Goal: Information Seeking & Learning: Learn about a topic

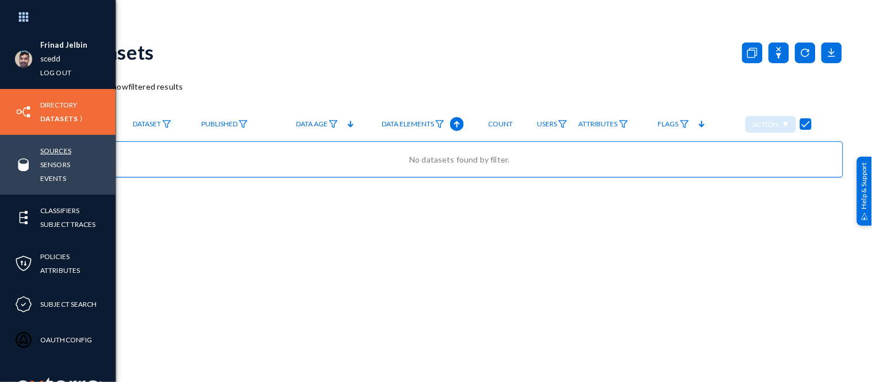
click at [56, 152] on link "Sources" at bounding box center [55, 150] width 31 height 13
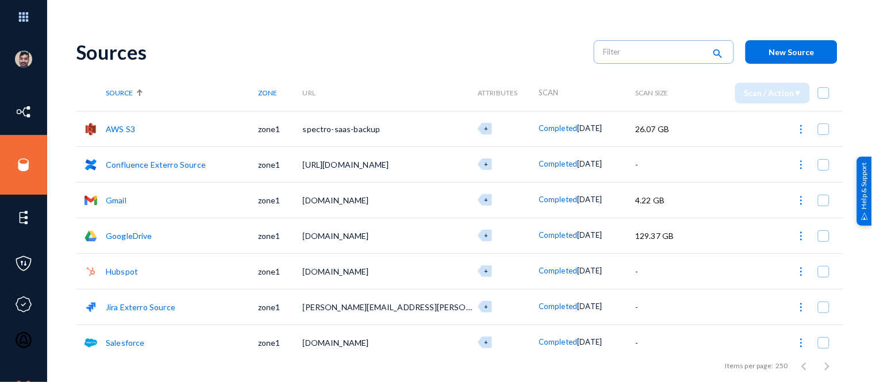
scroll to position [10, 0]
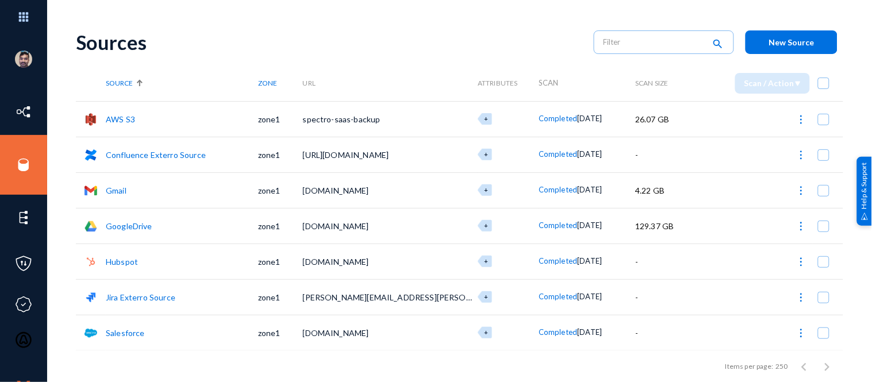
click at [128, 299] on link "Jira Exterro Source" at bounding box center [141, 297] width 70 height 10
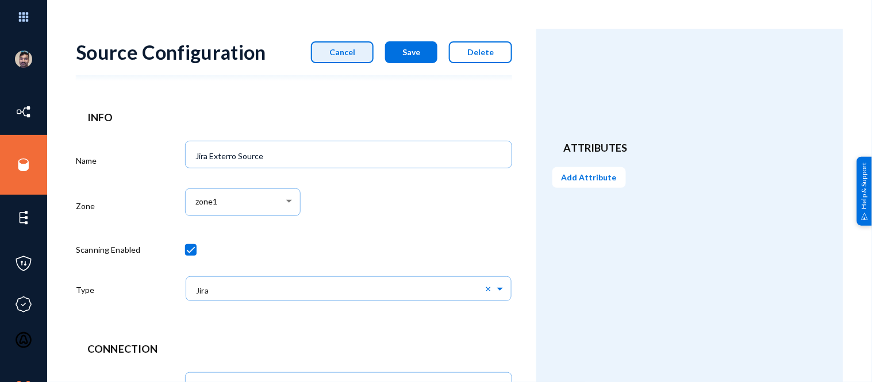
click at [352, 52] on span "Cancel" at bounding box center [342, 52] width 26 height 10
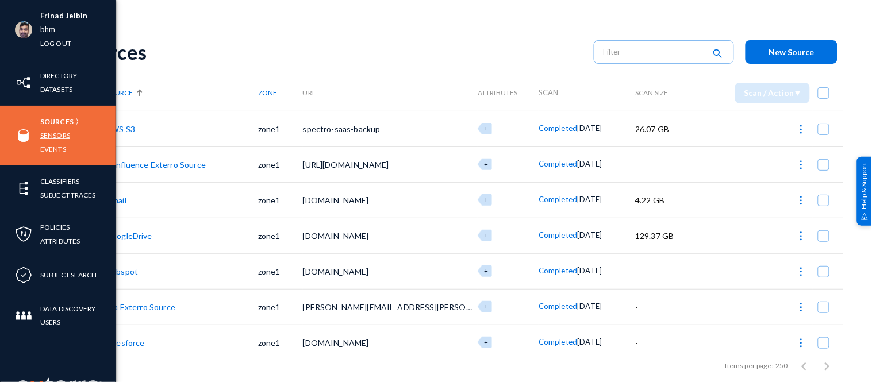
click at [49, 131] on link "Sensors" at bounding box center [55, 135] width 30 height 13
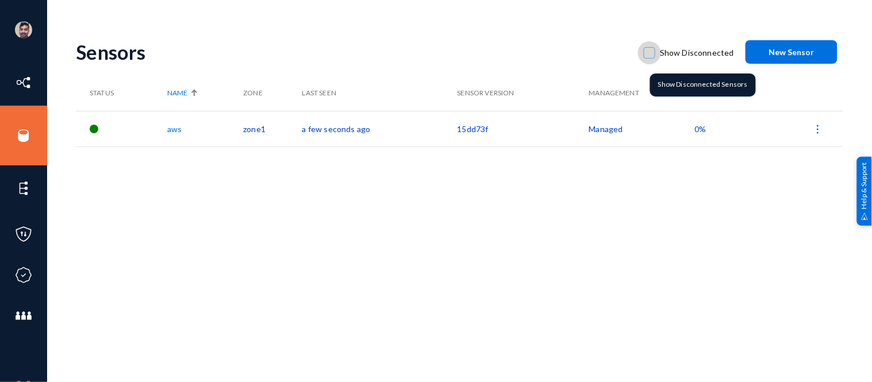
click at [650, 51] on span at bounding box center [648, 52] width 11 height 11
click at [650, 58] on input "Show Disconnected" at bounding box center [649, 58] width 1 height 1
checkbox input "true"
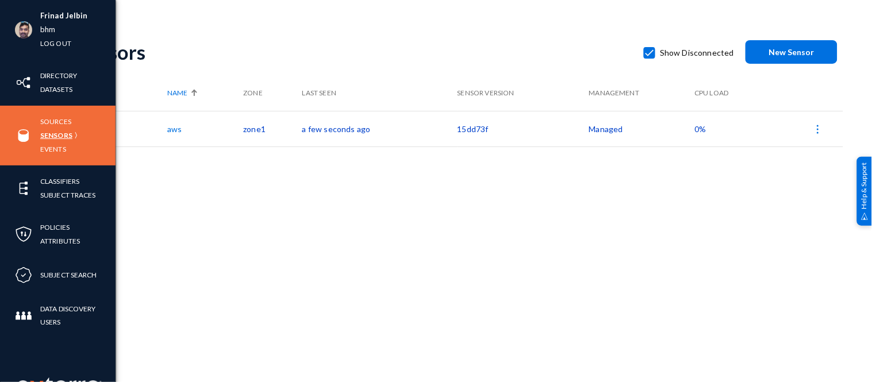
click at [54, 135] on link "Sensors" at bounding box center [56, 135] width 32 height 13
click at [55, 136] on link "Sensors" at bounding box center [56, 135] width 32 height 13
click at [59, 118] on link "Sources" at bounding box center [55, 121] width 31 height 13
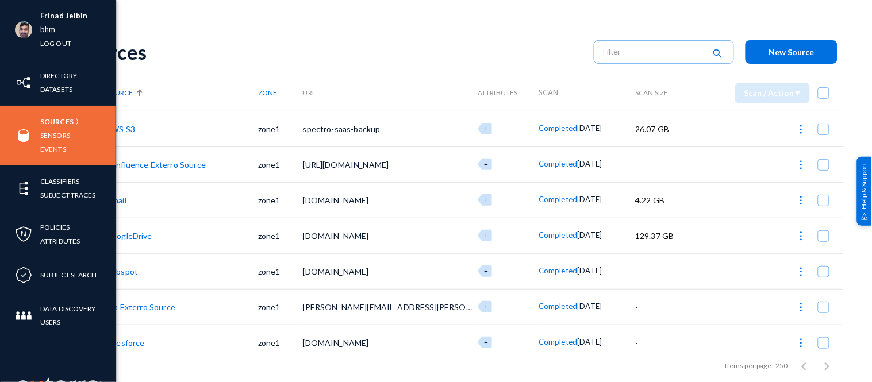
click at [50, 31] on link "bhm" at bounding box center [47, 29] width 15 height 13
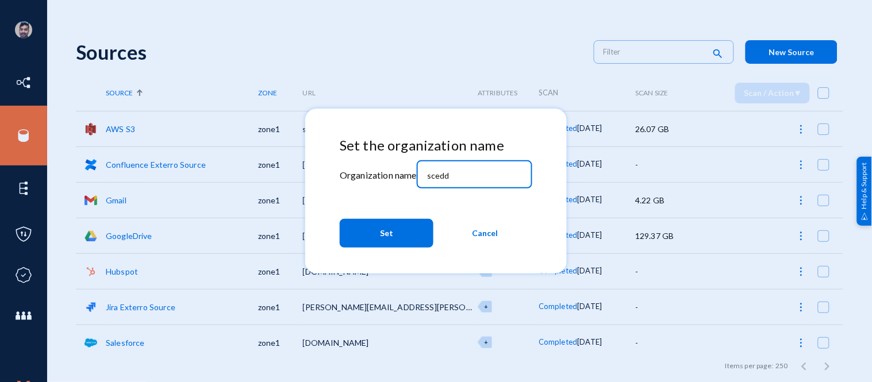
drag, startPoint x: 457, startPoint y: 176, endPoint x: 391, endPoint y: 148, distance: 71.3
click at [391, 148] on div "Set the organization name Organization name scedd Set Cancel" at bounding box center [436, 194] width 192 height 115
type input "bhm"
click at [372, 229] on button "Set" at bounding box center [387, 233] width 94 height 29
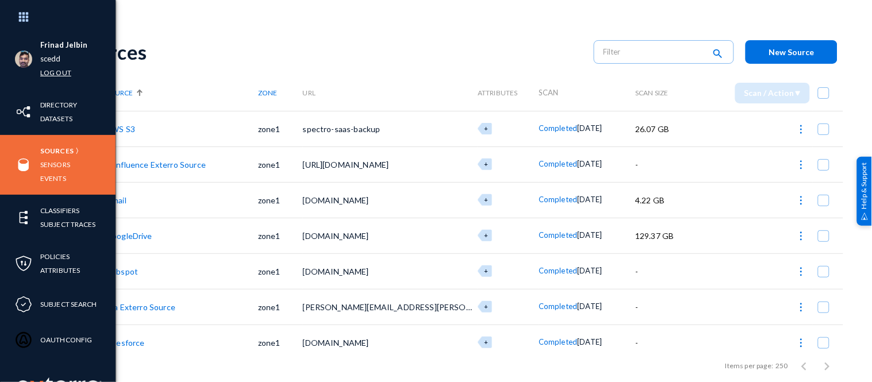
click at [56, 72] on link "Log out" at bounding box center [55, 72] width 31 height 13
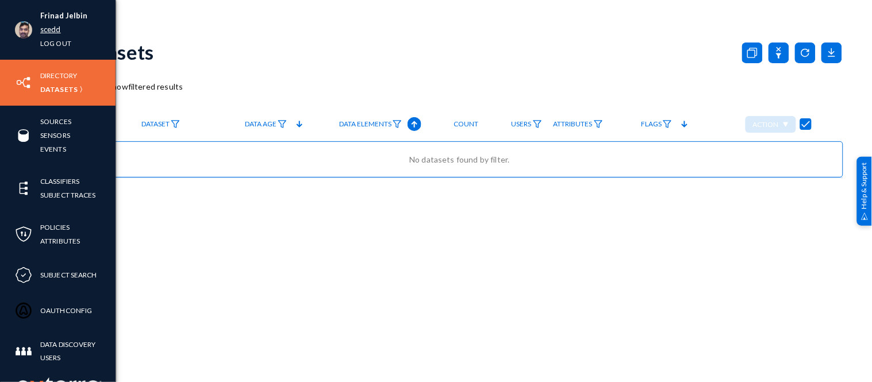
click at [46, 32] on link "scedd" at bounding box center [50, 29] width 21 height 13
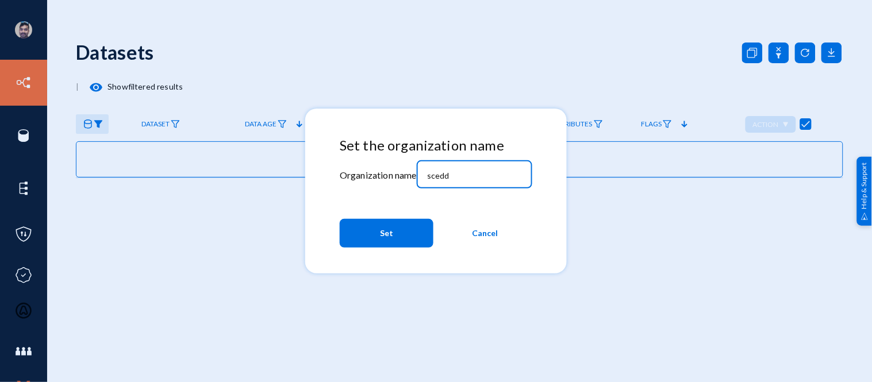
drag, startPoint x: 456, startPoint y: 173, endPoint x: 324, endPoint y: 157, distance: 132.5
click at [324, 157] on mat-dialog-container "Set the organization name Organization name scedd Set Cancel" at bounding box center [435, 191] width 261 height 165
type input "bhm"
click at [369, 233] on button "Set" at bounding box center [387, 233] width 94 height 29
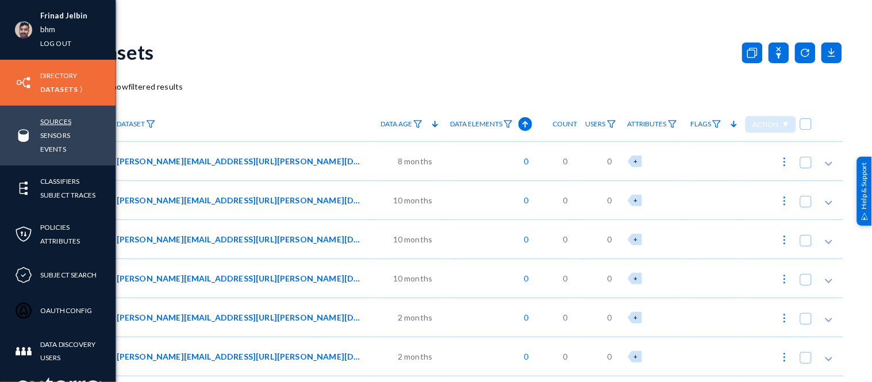
click at [60, 121] on link "Sources" at bounding box center [55, 121] width 31 height 13
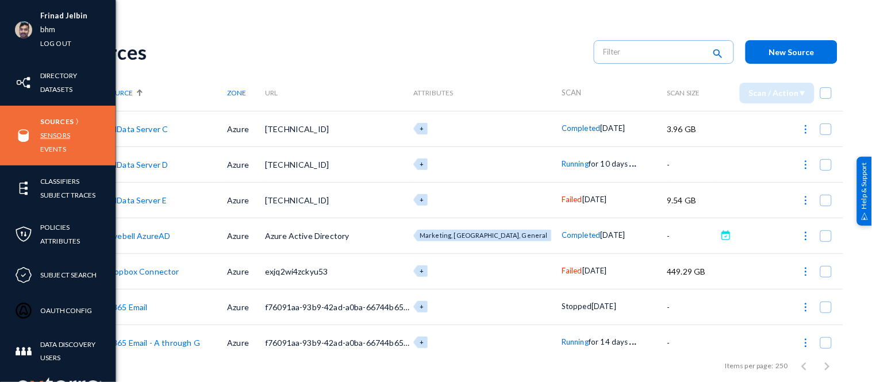
click at [55, 134] on link "Sensors" at bounding box center [55, 135] width 30 height 13
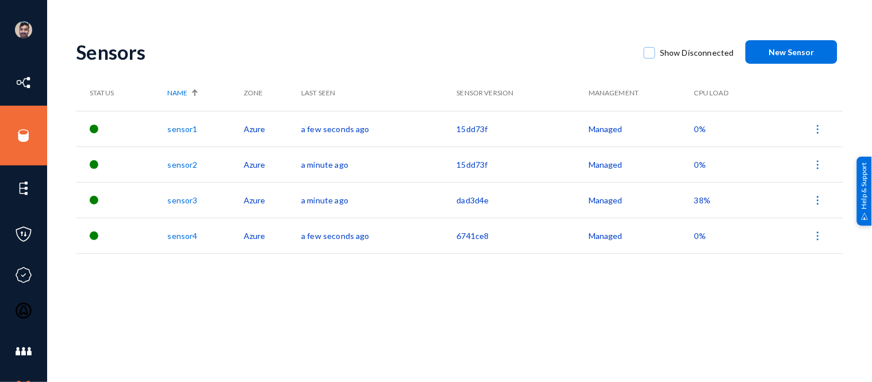
click at [463, 273] on div "Sensors Show Disconnected New Sensor Status Name Zone Last Seen Sensor Version …" at bounding box center [459, 201] width 767 height 345
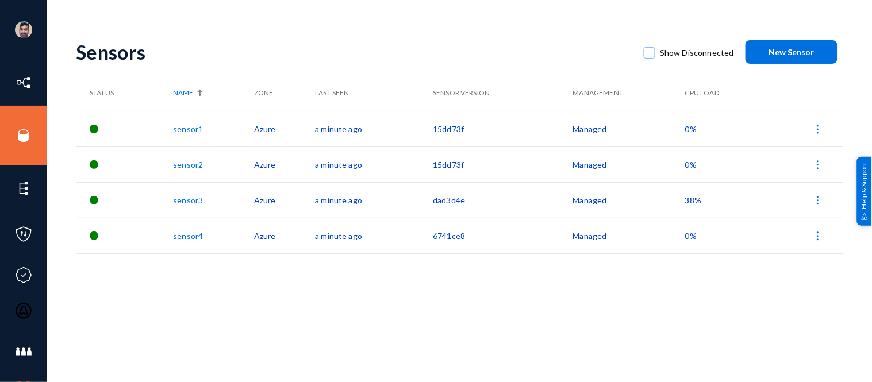
click at [342, 288] on div "Sensors Show Disconnected New Sensor Status Name Zone Last Seen Sensor Version …" at bounding box center [459, 201] width 767 height 345
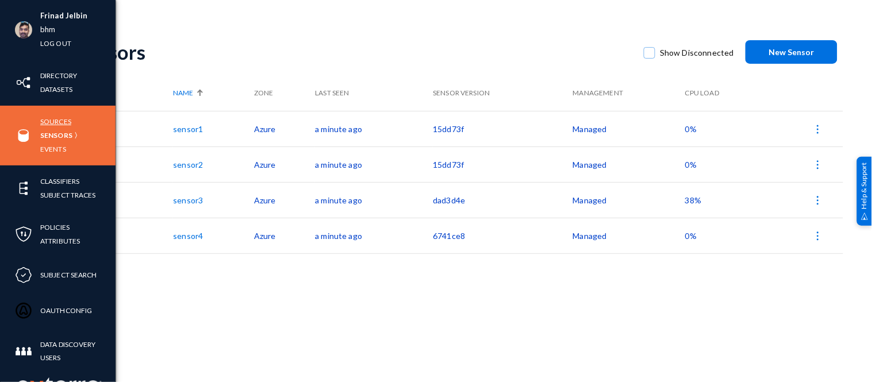
click at [57, 121] on link "Sources" at bounding box center [55, 121] width 31 height 13
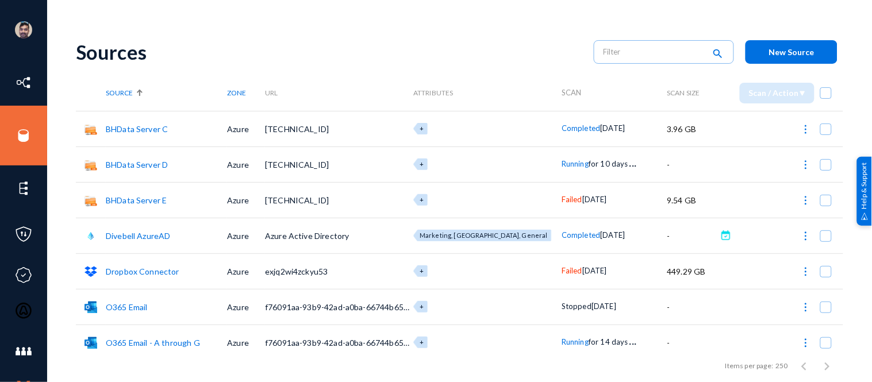
click at [561, 167] on span "Running" at bounding box center [574, 163] width 27 height 9
click at [564, 341] on div at bounding box center [436, 191] width 872 height 382
click at [564, 341] on span "Running" at bounding box center [574, 341] width 27 height 9
click at [129, 57] on div at bounding box center [436, 191] width 872 height 382
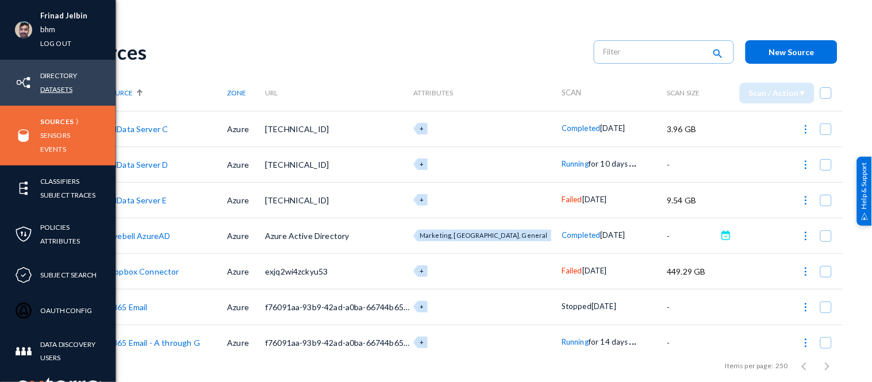
click at [56, 88] on link "Datasets" at bounding box center [56, 89] width 32 height 13
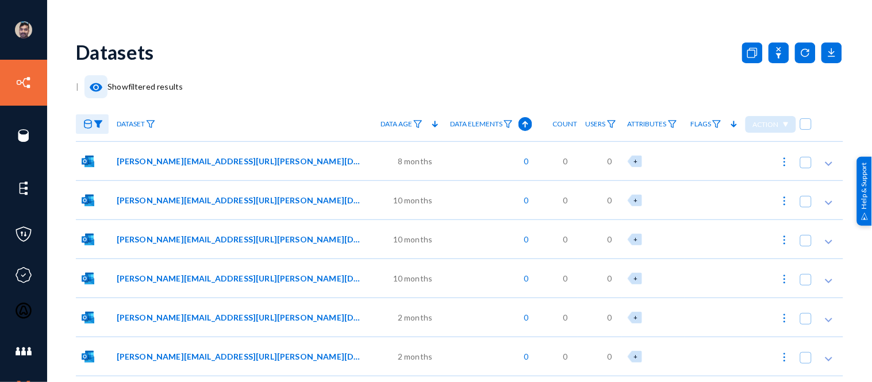
click at [99, 88] on mat-icon "visibility" at bounding box center [96, 87] width 14 height 14
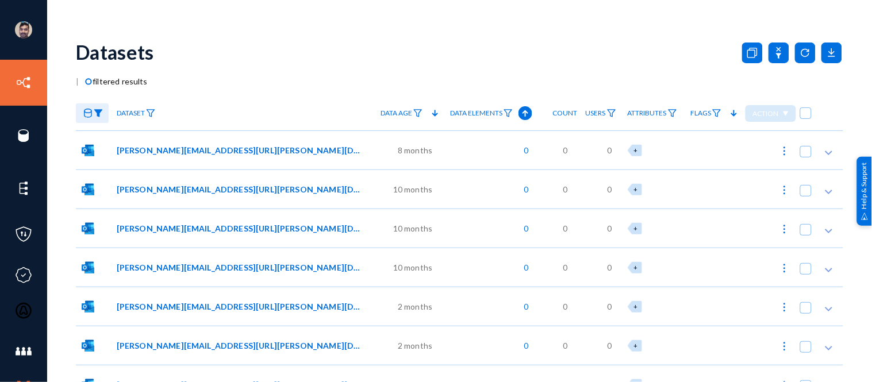
click at [98, 113] on img at bounding box center [98, 113] width 9 height 8
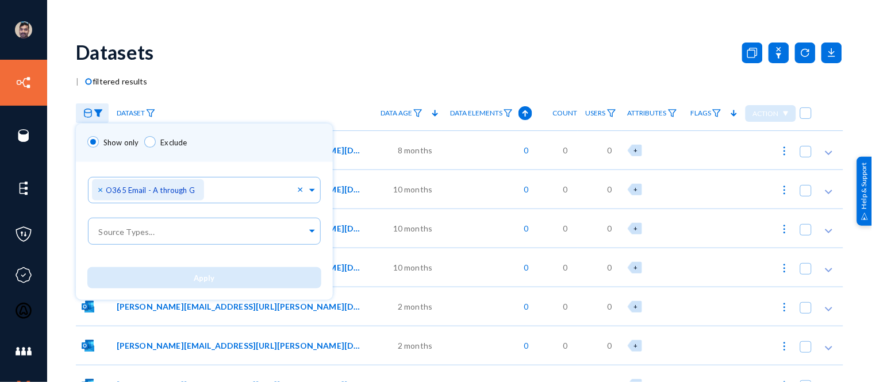
click at [188, 77] on div at bounding box center [436, 191] width 872 height 382
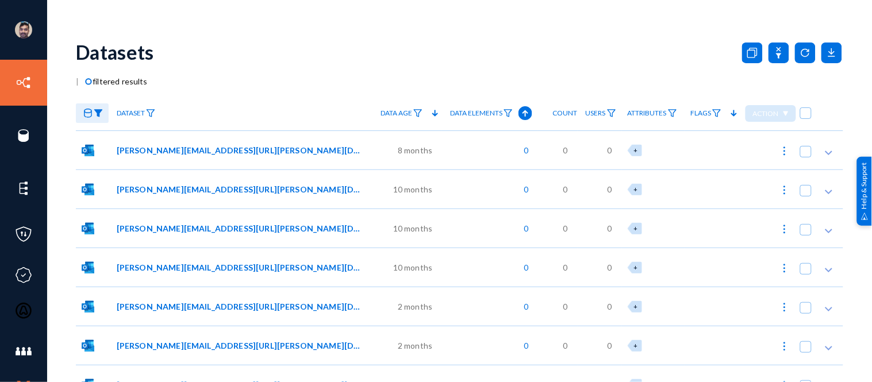
click at [98, 114] on img at bounding box center [98, 113] width 9 height 8
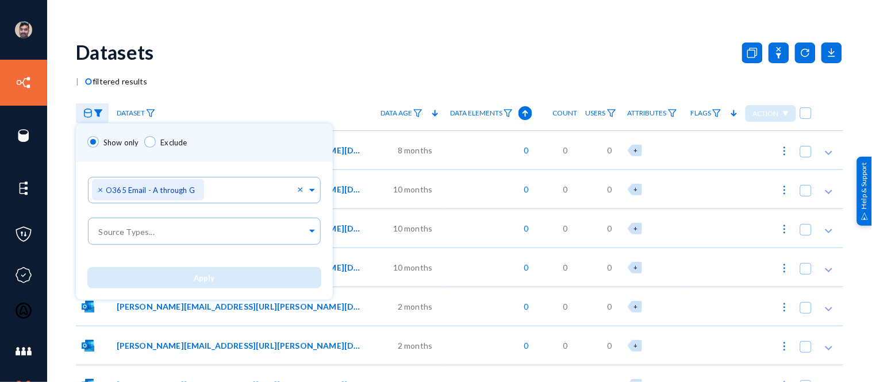
click at [279, 48] on div at bounding box center [436, 191] width 872 height 382
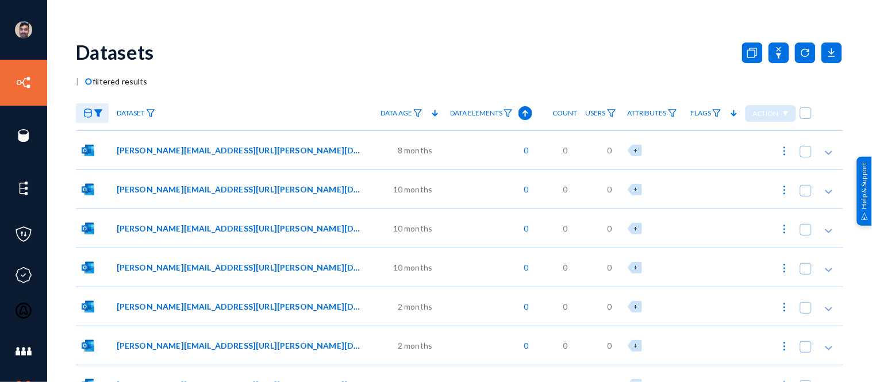
click at [98, 113] on img at bounding box center [98, 113] width 9 height 8
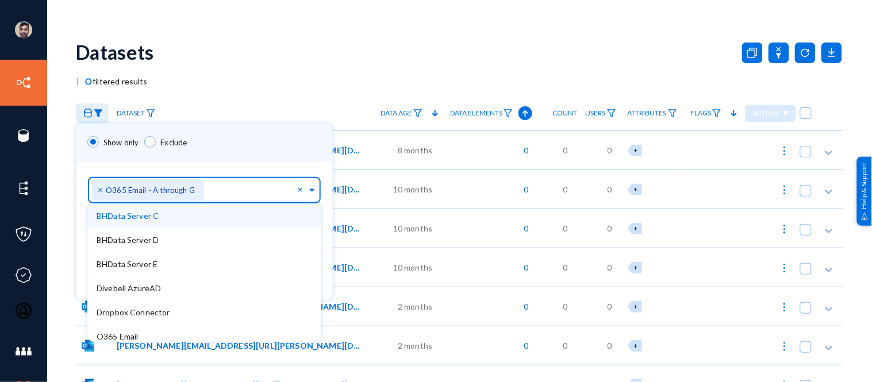
click at [96, 188] on div "× O365 Email - A through G" at bounding box center [148, 189] width 112 height 21
click at [100, 194] on span "×" at bounding box center [102, 189] width 8 height 11
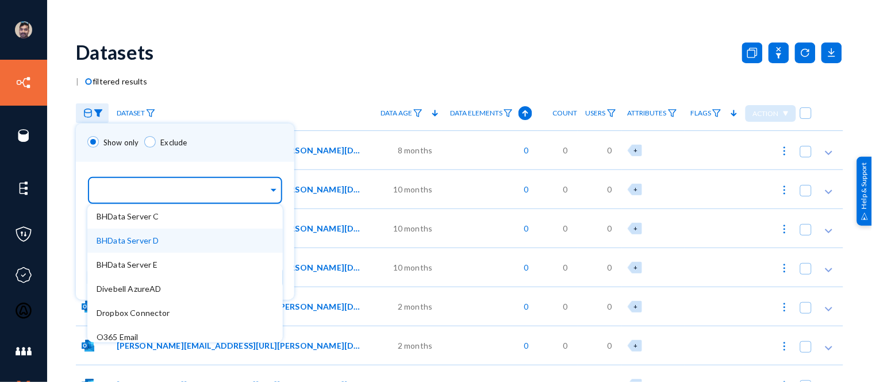
click at [123, 240] on span "BHData Server D" at bounding box center [128, 241] width 62 height 10
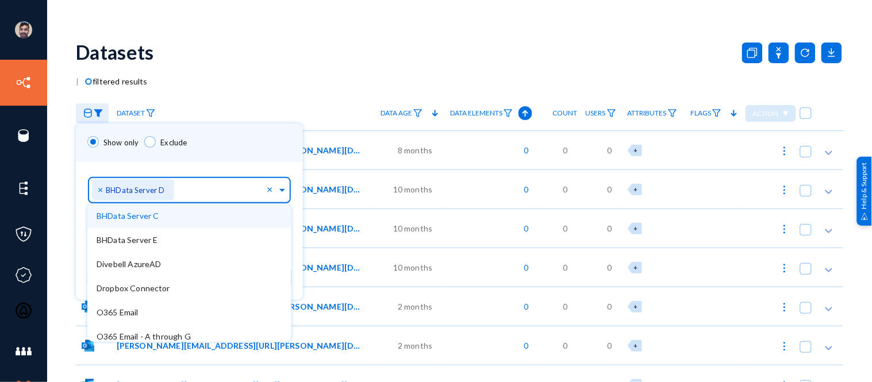
click at [236, 158] on div "Show only Exclude" at bounding box center [189, 143] width 227 height 38
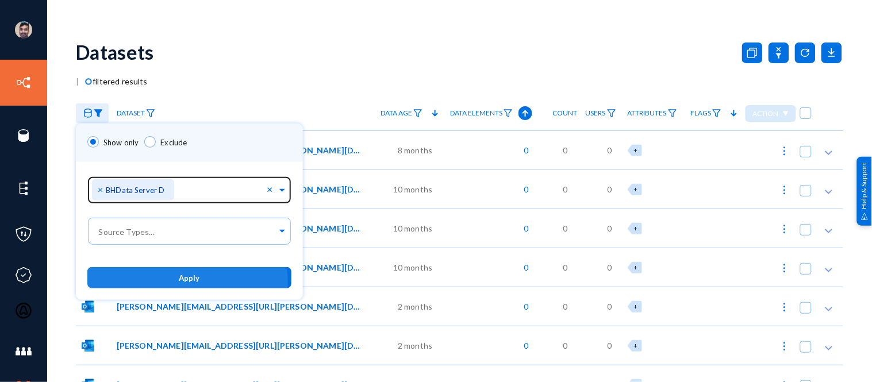
click at [178, 283] on button "Apply" at bounding box center [189, 277] width 204 height 21
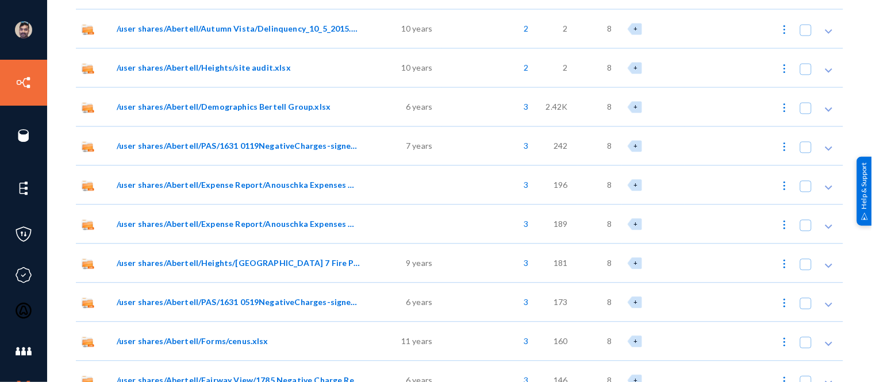
scroll to position [8607, 0]
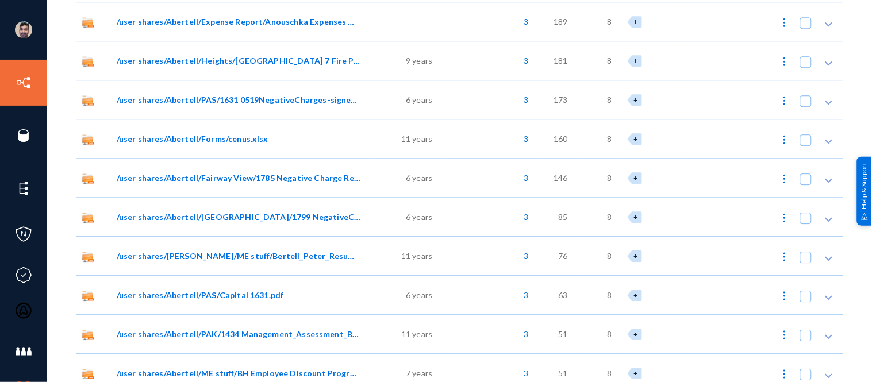
click at [197, 254] on span "/user shares/Abertell/ME stuff/Bertell_Peter_Resume.doc" at bounding box center [239, 256] width 244 height 12
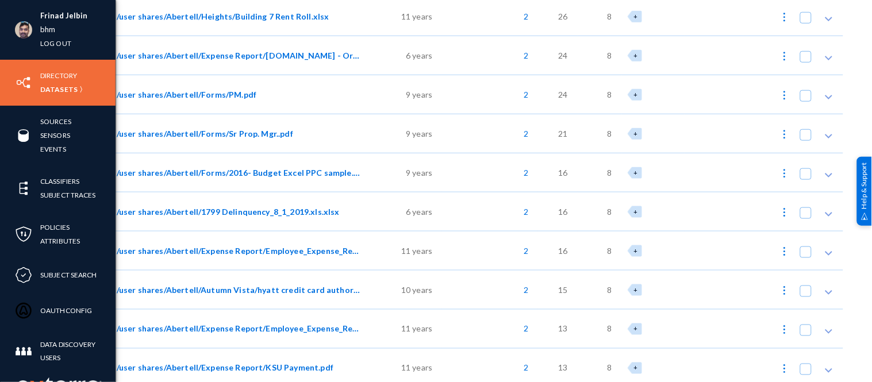
scroll to position [6943, 0]
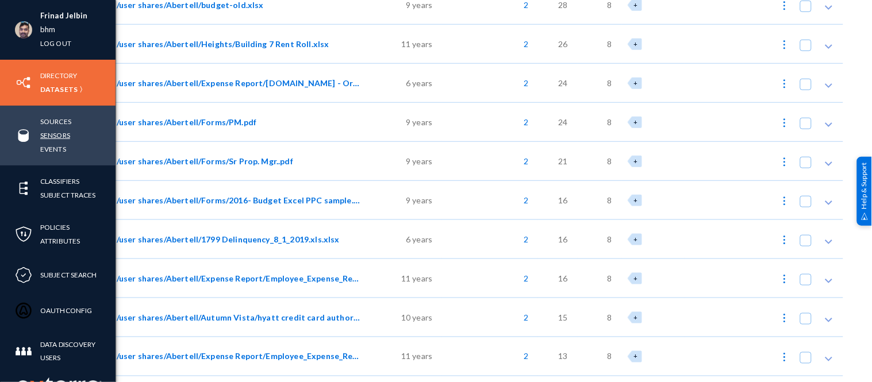
click at [49, 136] on link "Sensors" at bounding box center [55, 135] width 30 height 13
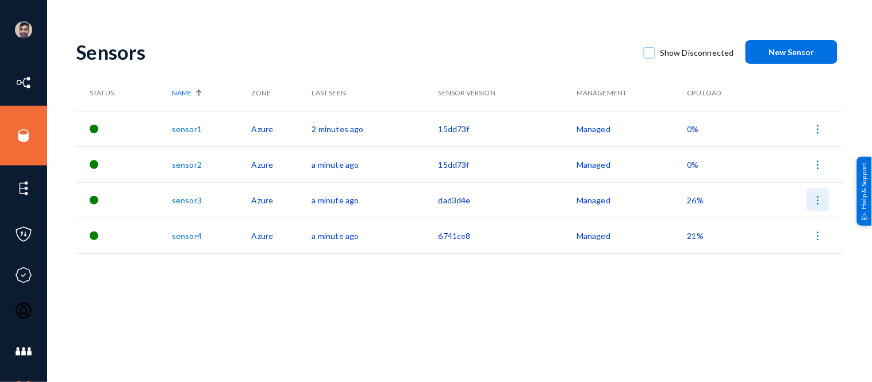
click at [818, 203] on img at bounding box center [817, 200] width 11 height 11
click at [759, 323] on div at bounding box center [436, 191] width 872 height 382
click at [759, 323] on div "Sensors Show Disconnected New Sensor Status Name Zone Last Seen Sensor Version …" at bounding box center [459, 201] width 767 height 345
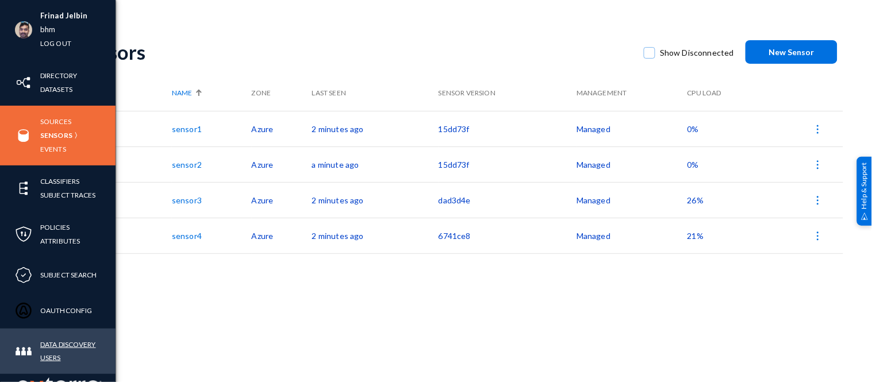
click at [51, 342] on link "Data Discovery Users" at bounding box center [77, 351] width 75 height 26
